Goal: Book appointment/travel/reservation

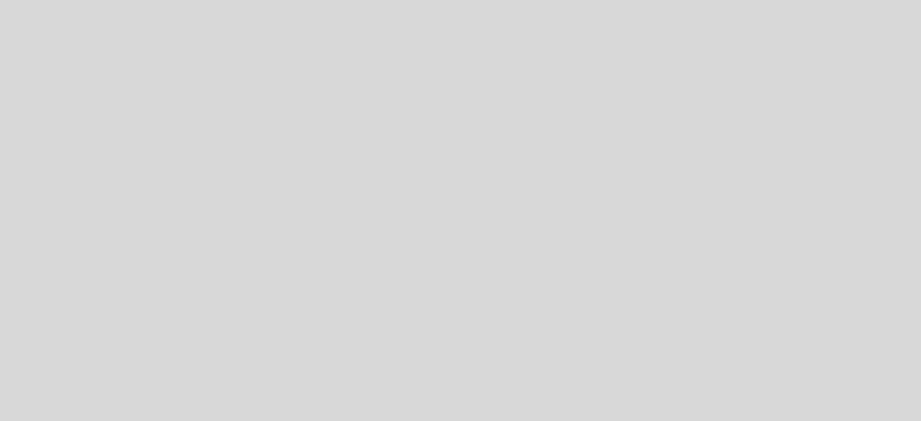
select select "es"
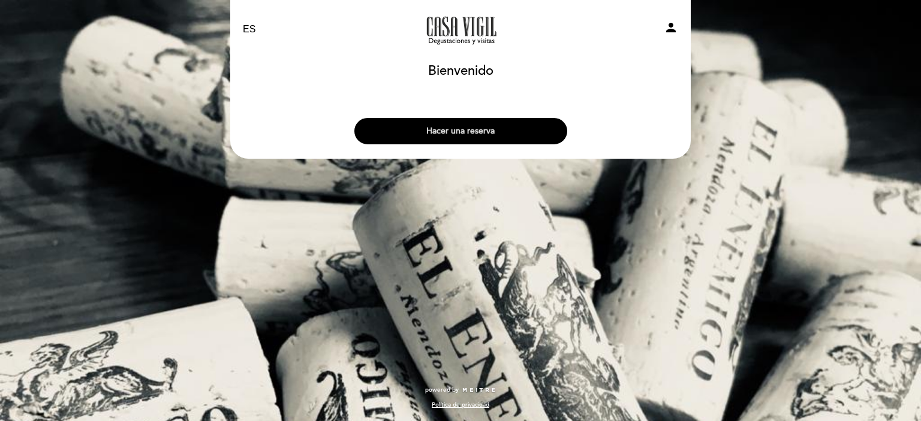
click at [532, 138] on button "Hacer una reserva" at bounding box center [460, 131] width 213 height 26
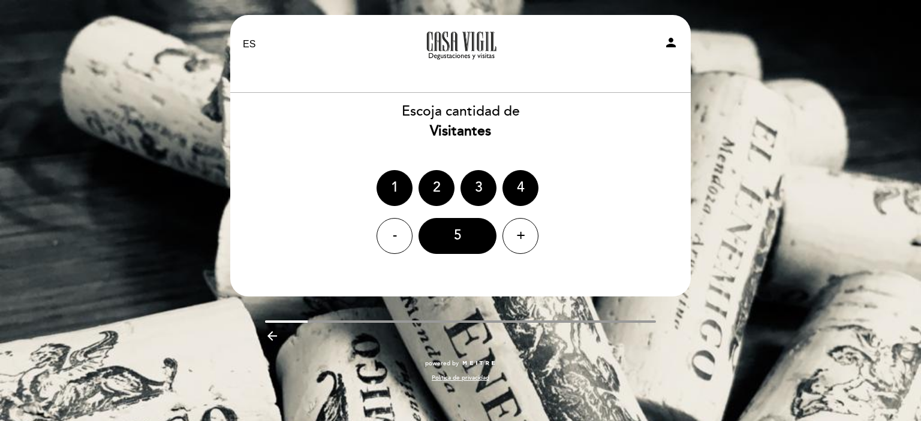
click at [453, 179] on ng-container "1 2 3 4" at bounding box center [460, 188] width 168 height 36
click at [438, 182] on div "2" at bounding box center [436, 188] width 36 height 36
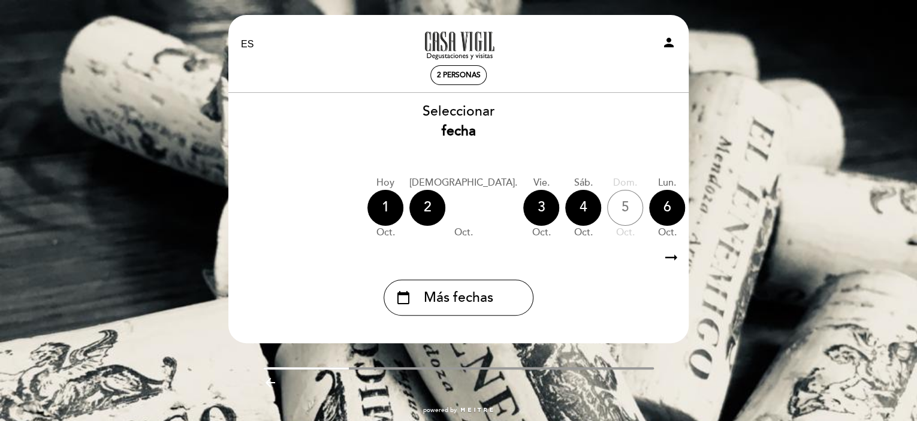
click at [664, 258] on icon "arrow_right_alt" at bounding box center [671, 258] width 18 height 26
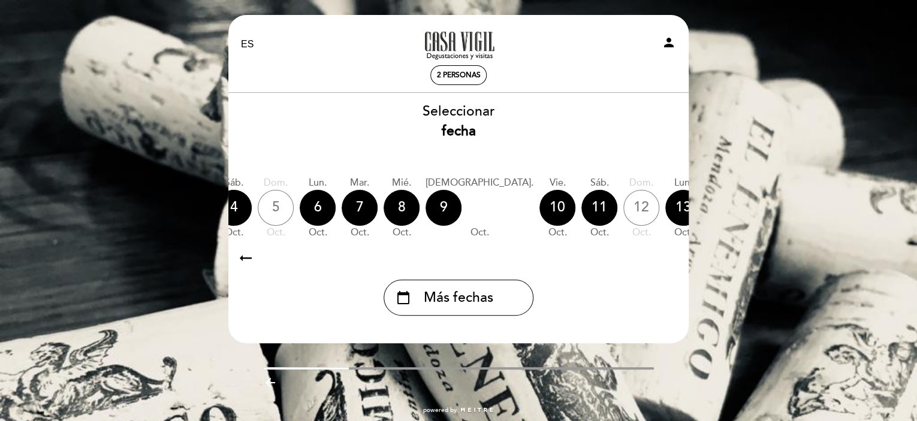
click at [791, 219] on div "calendar_today" at bounding box center [809, 208] width 36 height 36
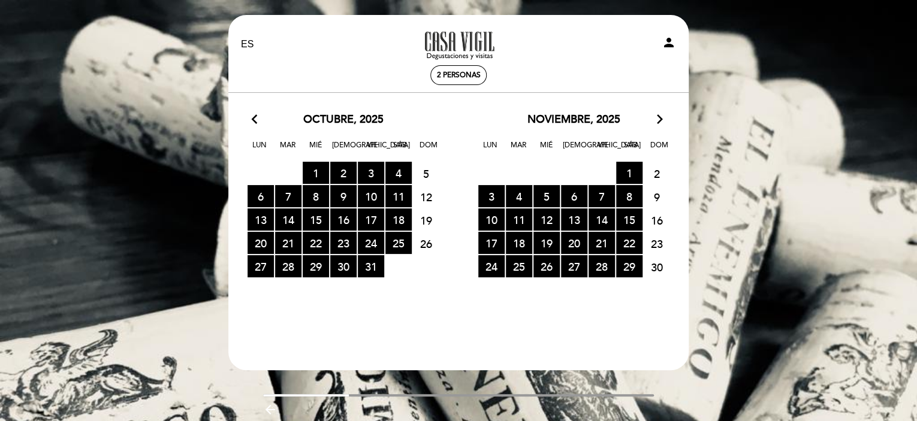
click at [421, 222] on span "19" at bounding box center [426, 220] width 26 height 22
